Goal: Transaction & Acquisition: Purchase product/service

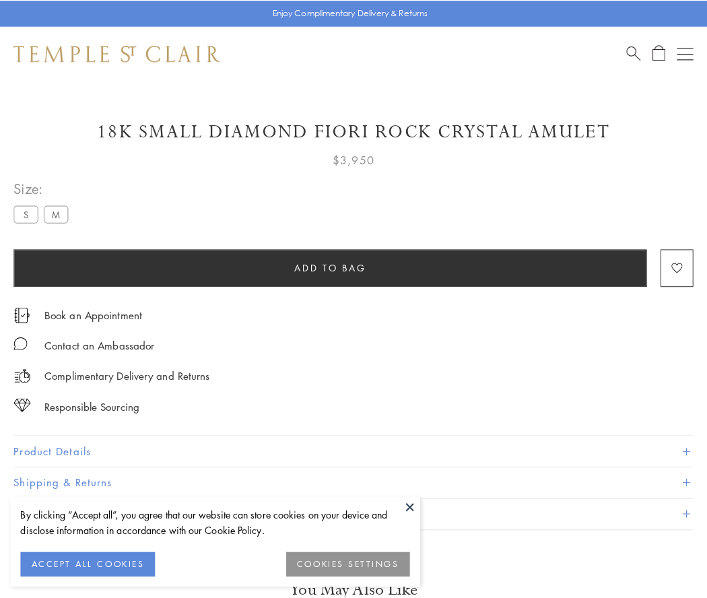
scroll to position [28, 0]
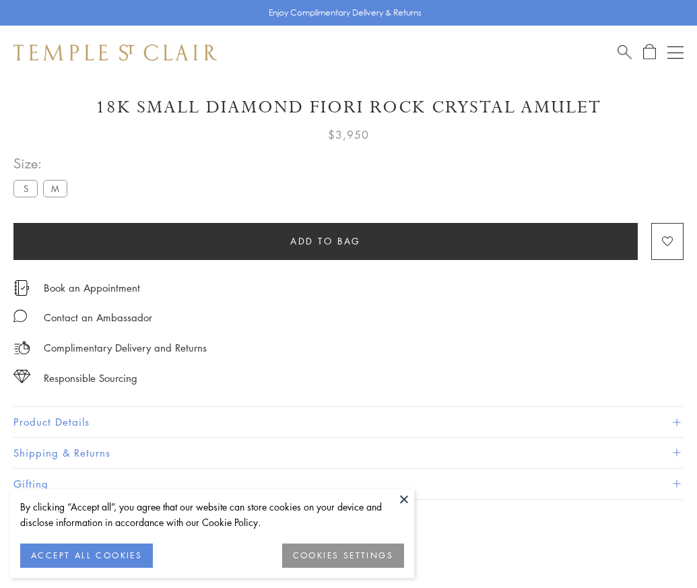
click at [325, 240] on span "Add to bag" at bounding box center [325, 241] width 71 height 15
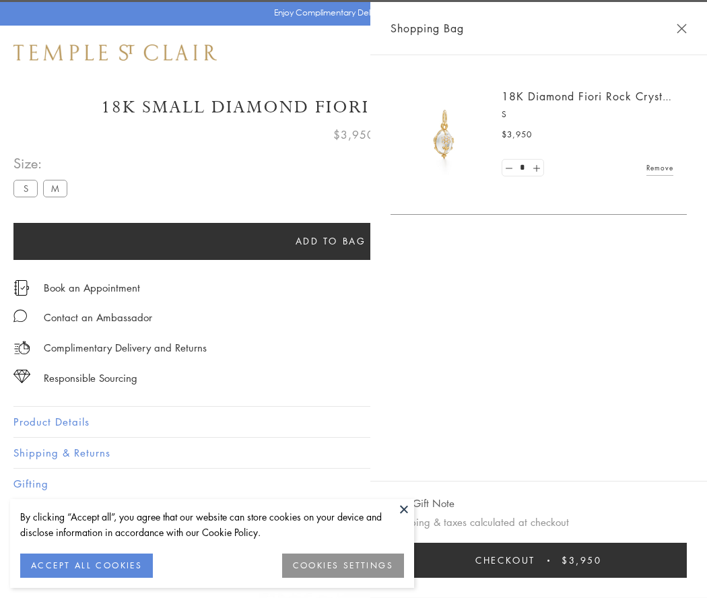
click at [536, 560] on span "Checkout" at bounding box center [506, 560] width 60 height 15
